Goal: Find specific page/section: Find specific page/section

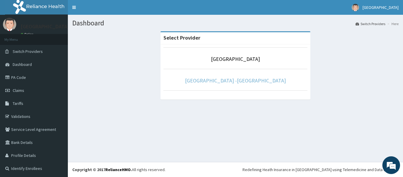
click at [237, 82] on link "[GEOGRAPHIC_DATA] -[GEOGRAPHIC_DATA]" at bounding box center [235, 80] width 101 height 7
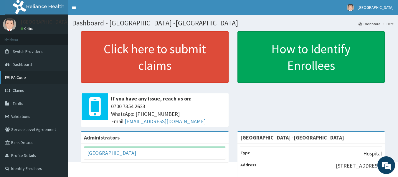
click at [18, 79] on link "PA Code" at bounding box center [34, 77] width 68 height 13
